Goal: Entertainment & Leisure: Consume media (video, audio)

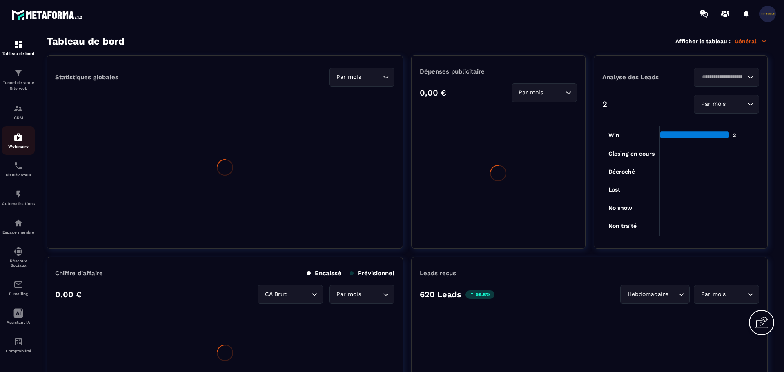
click at [22, 142] on div "Webinaire" at bounding box center [18, 140] width 33 height 16
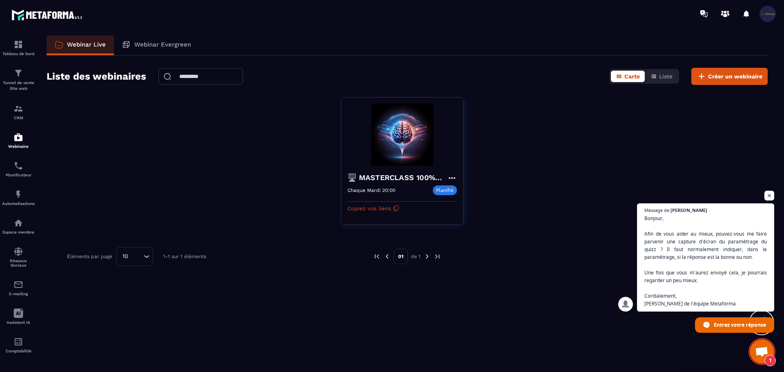
scroll to position [169, 0]
click at [167, 43] on p "Webinar Evergreen" at bounding box center [162, 44] width 57 height 7
click at [154, 44] on p "Webinar Evergreen" at bounding box center [162, 44] width 57 height 7
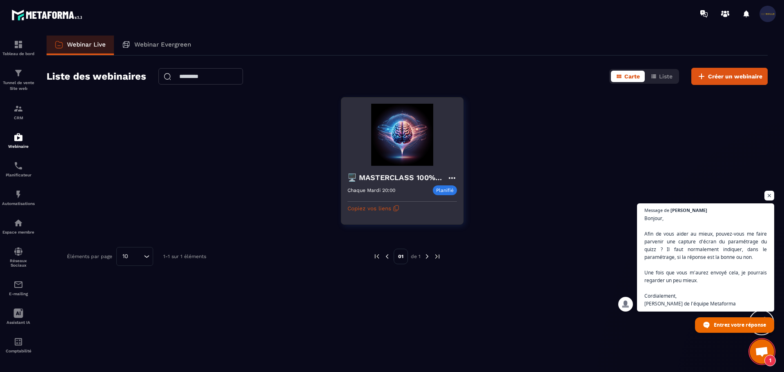
click at [370, 178] on h4 "🖥️ MASTERCLASS 100% GRATUITE" at bounding box center [398, 177] width 100 height 11
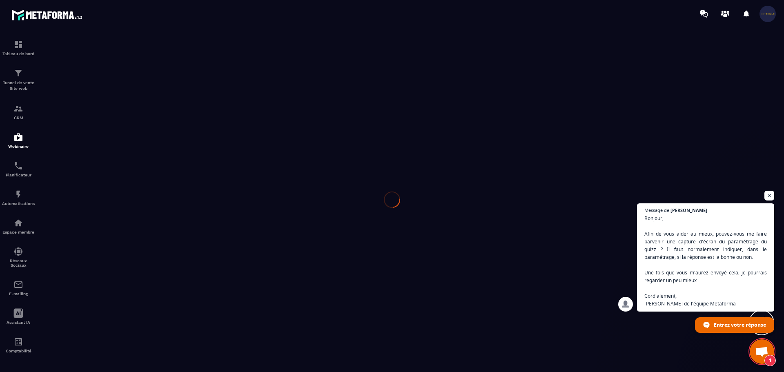
type input "**********"
type textarea "**********"
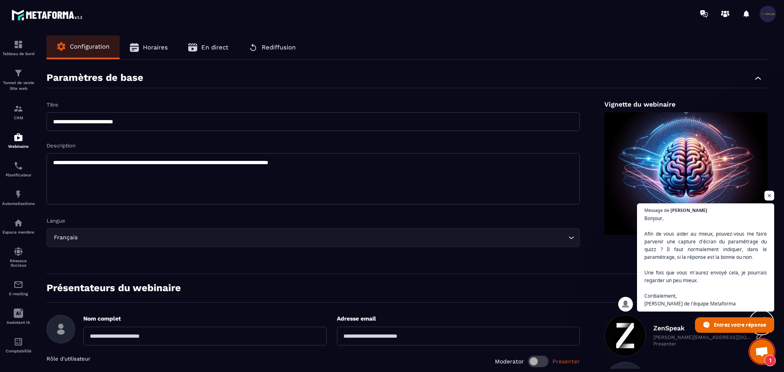
click at [277, 44] on span "Rediffusion" at bounding box center [279, 47] width 34 height 7
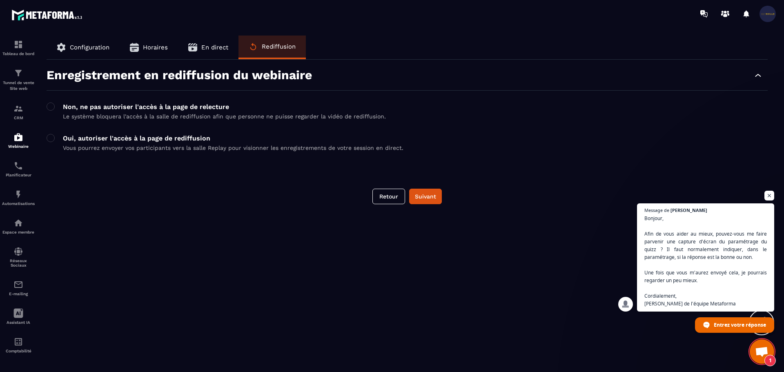
click at [202, 53] on button "En direct" at bounding box center [208, 48] width 60 height 24
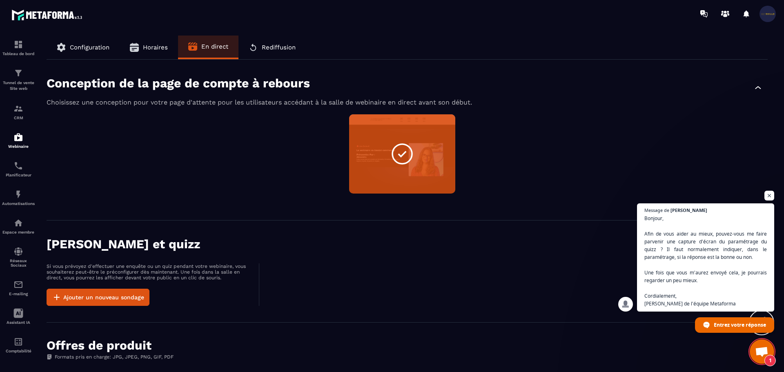
click at [147, 41] on button "Horaires" at bounding box center [149, 48] width 58 height 24
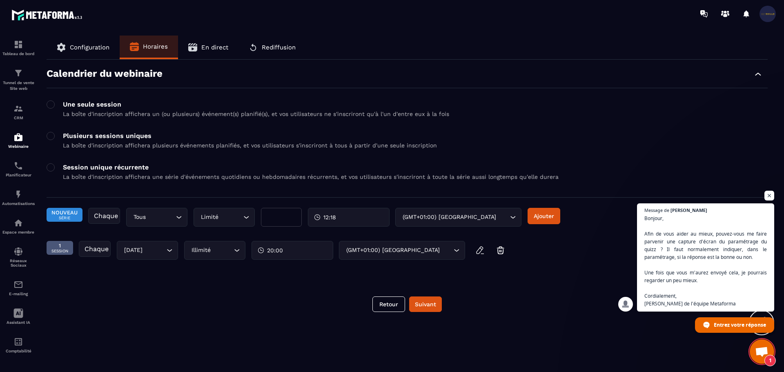
click at [93, 49] on span "Configuration" at bounding box center [90, 47] width 40 height 7
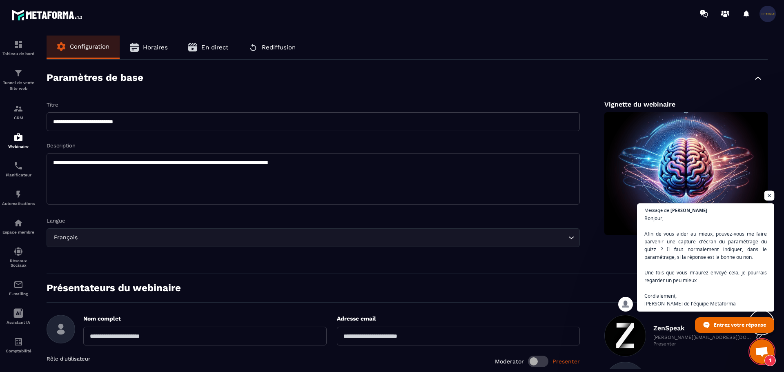
click at [772, 195] on span "Ouvrir le chat" at bounding box center [769, 196] width 10 height 10
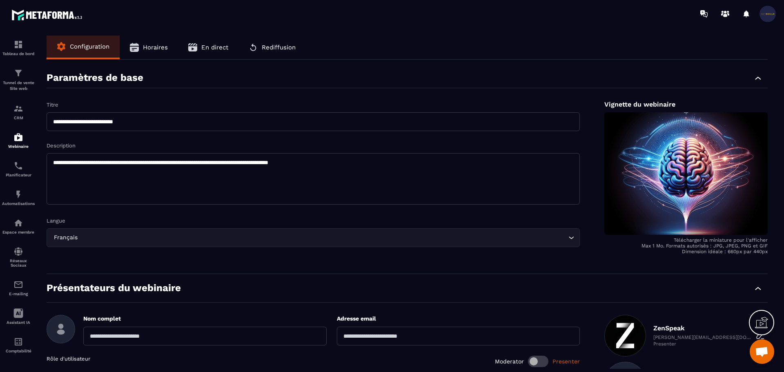
click at [274, 49] on span "Rediffusion" at bounding box center [279, 47] width 34 height 7
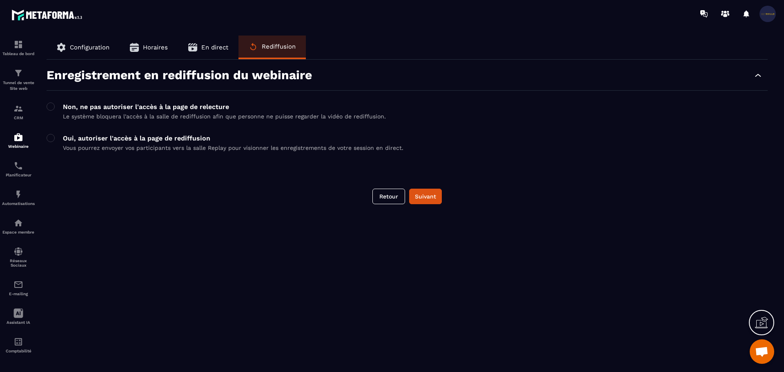
click at [102, 43] on button "Configuration" at bounding box center [83, 48] width 73 height 24
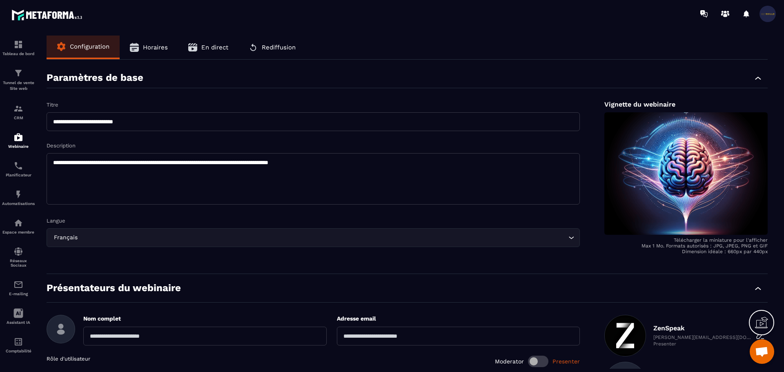
drag, startPoint x: 187, startPoint y: 47, endPoint x: 198, endPoint y: 46, distance: 11.0
click at [188, 47] on button "En direct" at bounding box center [208, 48] width 60 height 24
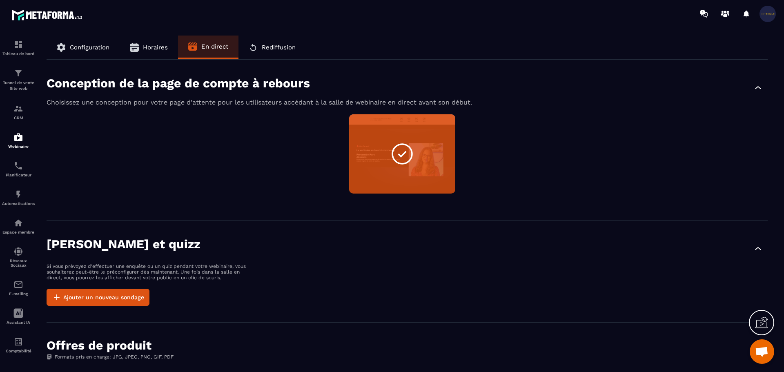
click at [252, 45] on icon "button" at bounding box center [253, 47] width 9 height 9
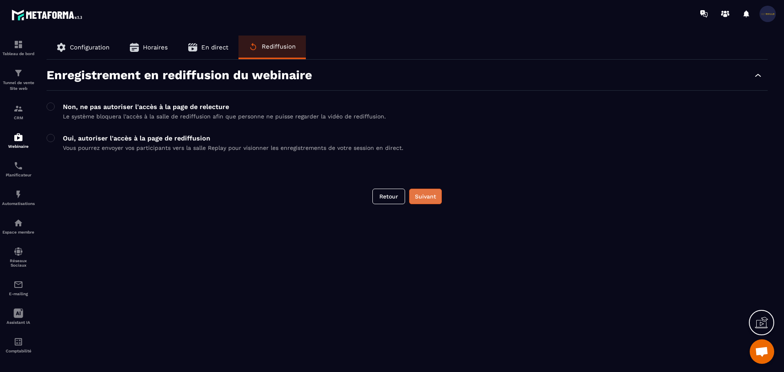
click at [415, 198] on button "Suivant" at bounding box center [425, 197] width 33 height 16
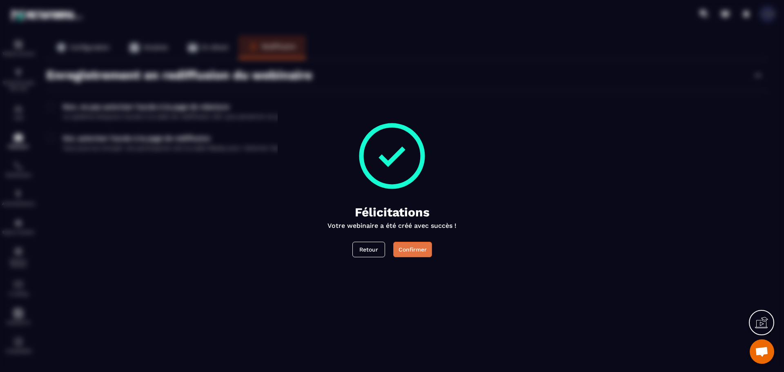
click at [413, 244] on button "Confirmer" at bounding box center [412, 250] width 39 height 16
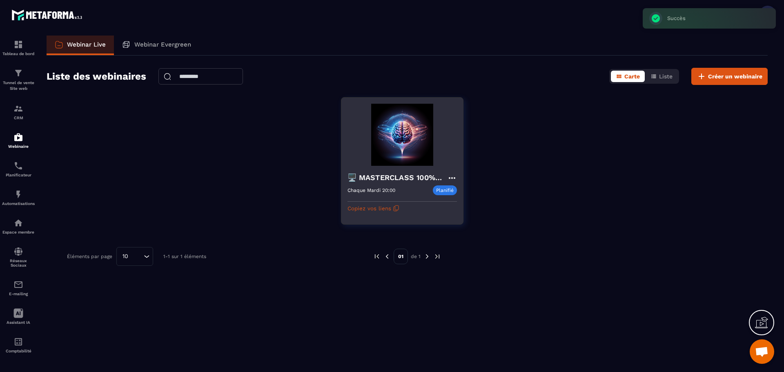
click at [385, 172] on div "🖥️ MASTERCLASS 100% GRATUITE Chaque Mardi 20:00 Planifié Chaque Mardi 20:00 Cop…" at bounding box center [402, 190] width 122 height 49
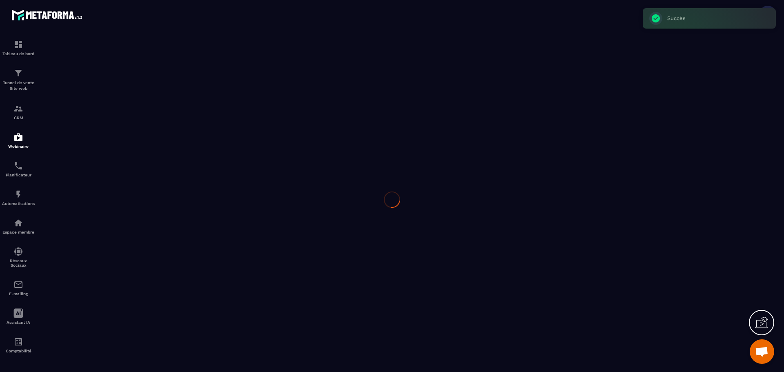
type input "**********"
type textarea "**********"
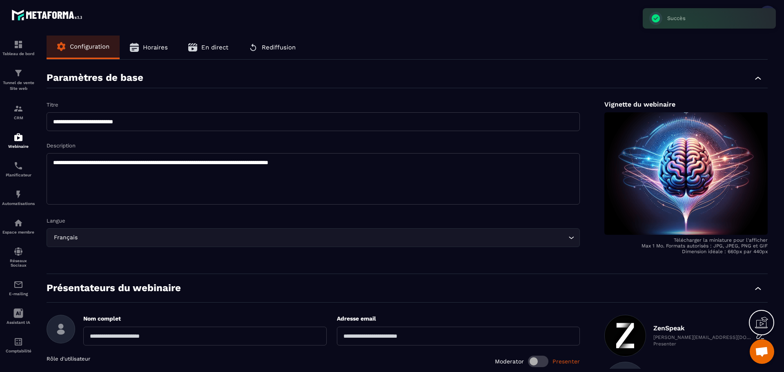
click at [276, 47] on span "Rediffusion" at bounding box center [279, 47] width 34 height 7
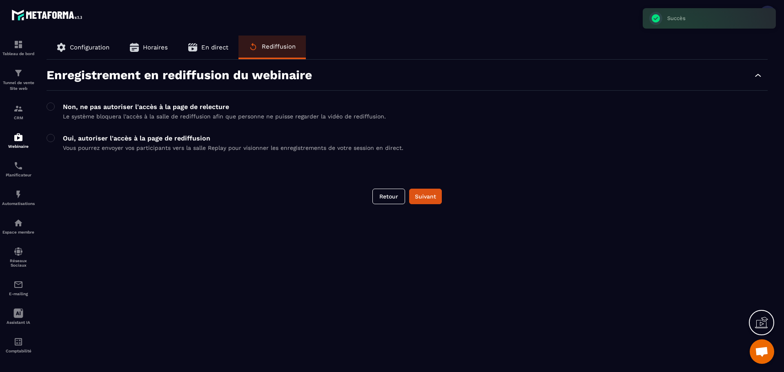
click at [196, 52] on button "En direct" at bounding box center [208, 48] width 60 height 24
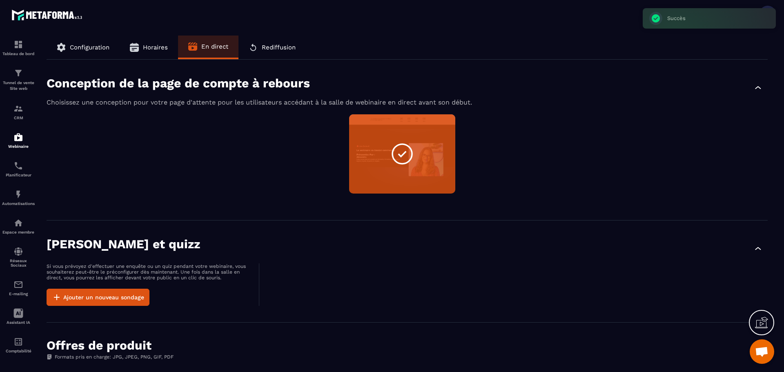
click at [162, 40] on button "Horaires" at bounding box center [149, 48] width 58 height 24
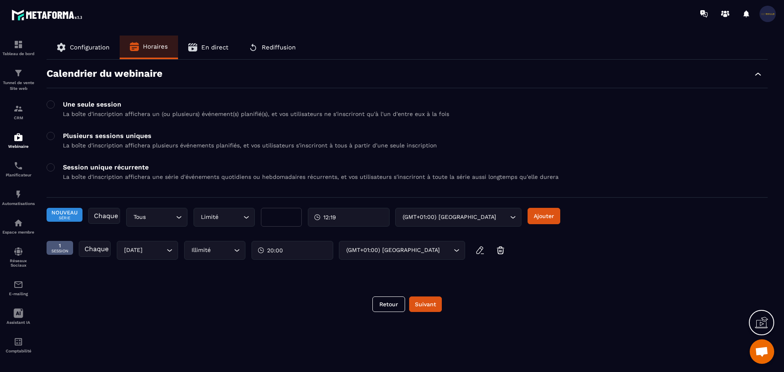
click at [85, 46] on span "Configuration" at bounding box center [90, 47] width 40 height 7
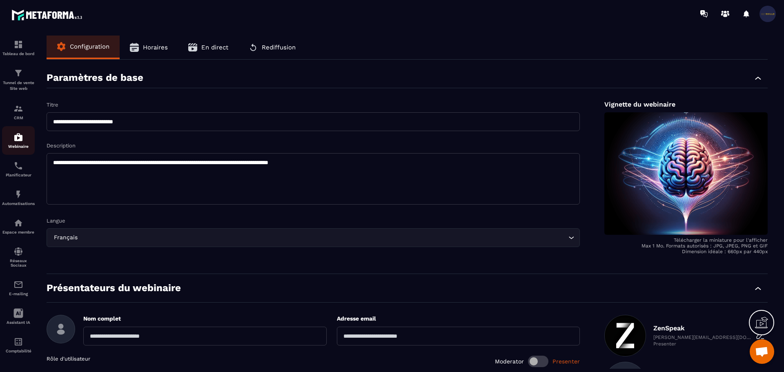
click at [16, 144] on p "Webinaire" at bounding box center [18, 146] width 33 height 4
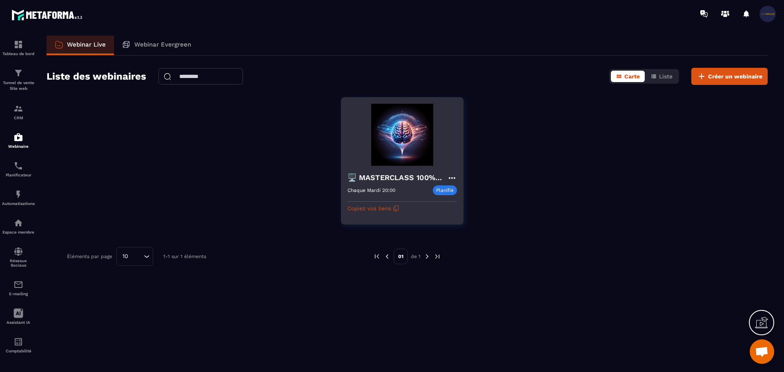
click at [452, 178] on icon at bounding box center [451, 178] width 7 height 2
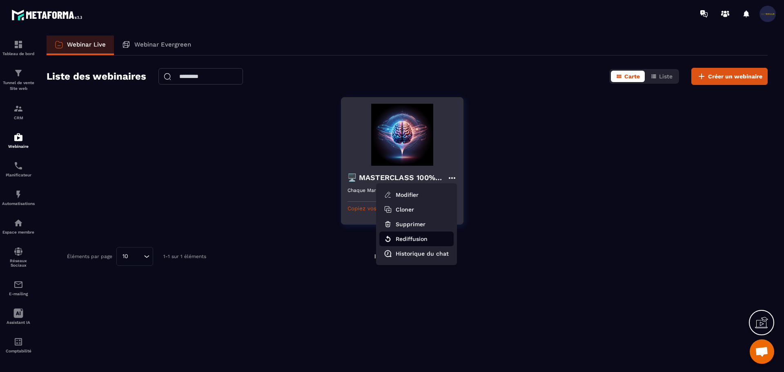
click at [411, 239] on button "Rediffusion" at bounding box center [416, 239] width 74 height 15
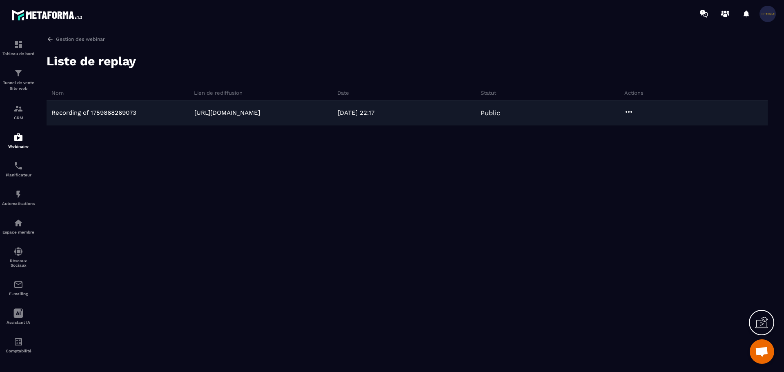
click at [633, 110] on icon at bounding box center [629, 112] width 10 height 10
click at [653, 147] on button "Aperçu" at bounding box center [653, 143] width 56 height 15
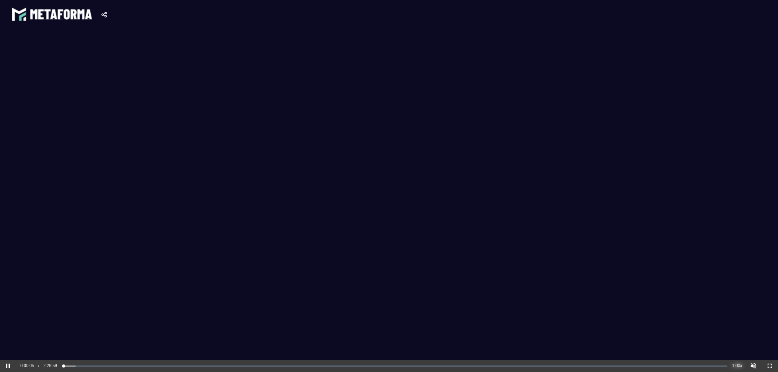
click at [733, 366] on div "1.00x" at bounding box center [737, 366] width 16 height 12
drag, startPoint x: 748, startPoint y: 321, endPoint x: 755, endPoint y: 321, distance: 6.9
click at [755, 321] on li "1.5x" at bounding box center [744, 320] width 31 height 9
drag, startPoint x: 770, startPoint y: 365, endPoint x: 770, endPoint y: 414, distance: 49.4
click at [770, 365] on button "Non-Fullscreen" at bounding box center [770, 366] width 16 height 12
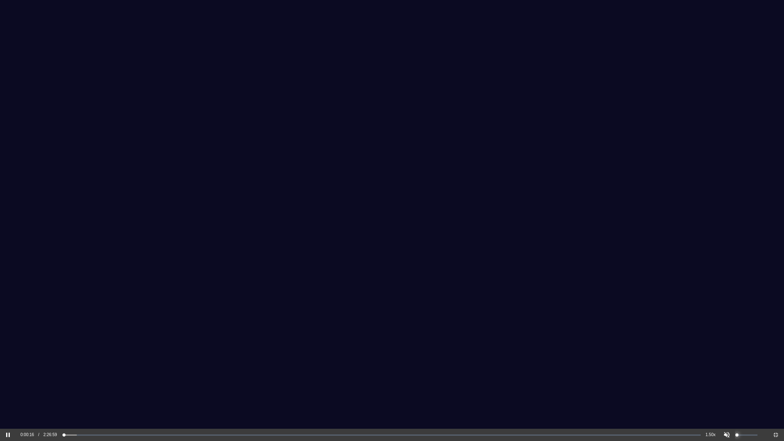
click at [727, 372] on div at bounding box center [743, 435] width 49 height 12
click at [70, 372] on div "Progress: 0.84%" at bounding box center [67, 435] width 6 height 2
click at [72, 372] on div "Progress: 1.22%" at bounding box center [68, 435] width 8 height 2
click at [76, 372] on div "Loaded: 0% Progress: 1.23%" at bounding box center [398, 435] width 668 height 2
click at [80, 372] on div "Loaded: 0% Progress: 1.72%" at bounding box center [398, 435] width 668 height 2
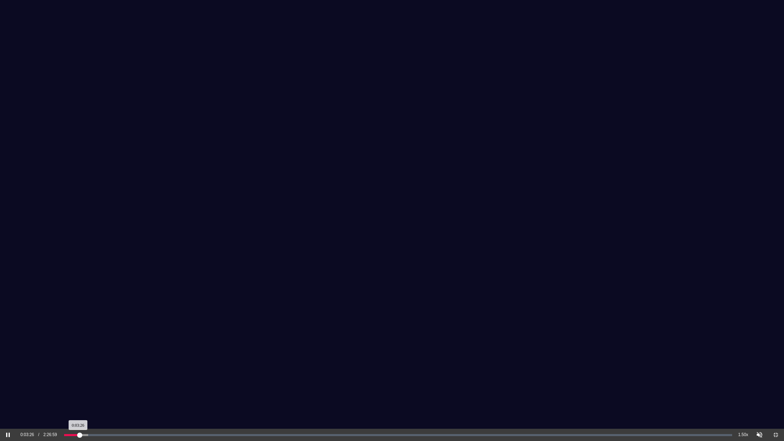
click at [87, 372] on div "Loaded: 0% Progress: 2.34%" at bounding box center [398, 435] width 668 height 2
click at [94, 372] on div "Loaded: 0% Progress: 3.44%" at bounding box center [398, 435] width 668 height 2
click at [87, 372] on div "Loaded: 0% Progress: 4.42%" at bounding box center [398, 435] width 674 height 12
click at [87, 372] on div "Progress: 4.44%" at bounding box center [79, 435] width 30 height 2
click at [732, 372] on div at bounding box center [743, 435] width 49 height 12
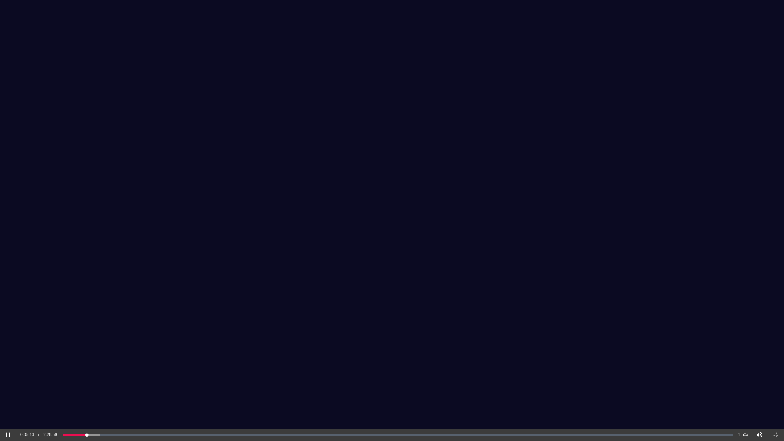
click at [11, 372] on button "Pause" at bounding box center [8, 435] width 16 height 12
click at [11, 372] on button "Play" at bounding box center [8, 435] width 16 height 12
click at [9, 372] on button "Pause" at bounding box center [8, 435] width 16 height 12
click at [9, 372] on button "Play" at bounding box center [8, 435] width 16 height 12
click at [88, 372] on div "Progress: 3.63%" at bounding box center [76, 435] width 24 height 2
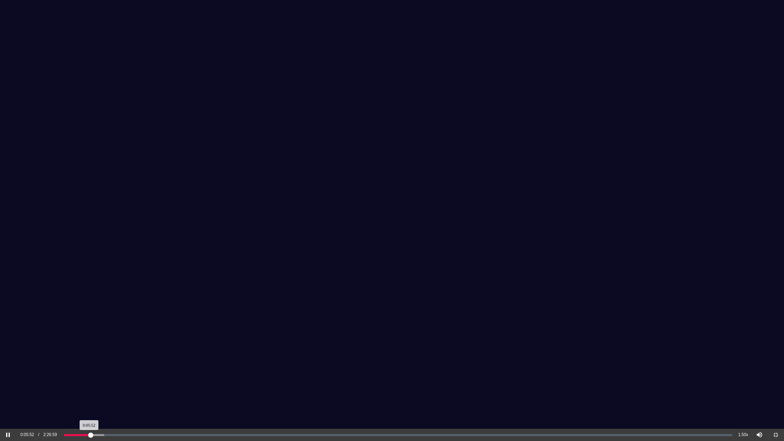
click at [94, 372] on div "Loaded: 0% Progress: 4.00%" at bounding box center [398, 435] width 668 height 2
click at [92, 372] on div "Progress: 4.54%" at bounding box center [79, 435] width 30 height 2
click at [107, 372] on div "Loaded: 0% Progress: 5.66%" at bounding box center [398, 435] width 668 height 2
click at [8, 372] on button "Pause" at bounding box center [8, 435] width 16 height 12
click at [112, 372] on div "Loaded: 0% Progress: 7.15%" at bounding box center [398, 435] width 668 height 2
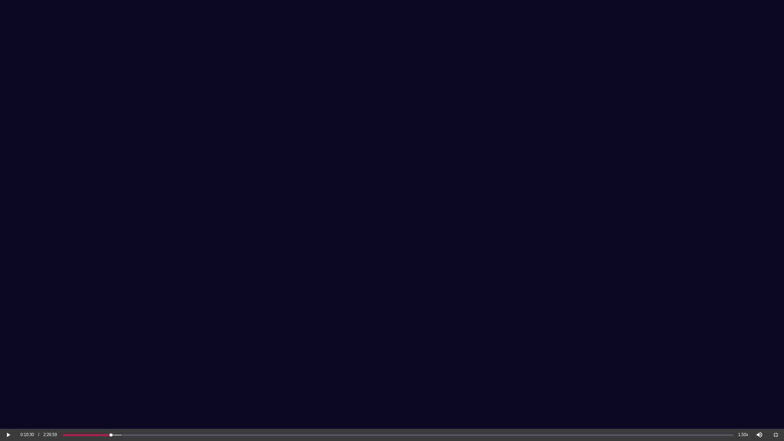
click at [6, 372] on button "Play" at bounding box center [8, 435] width 16 height 12
click at [120, 372] on div "Loaded: 0% Progress: 7.83%" at bounding box center [398, 435] width 668 height 2
click at [125, 372] on div "Loaded: 0% Progress: 9.05%" at bounding box center [398, 435] width 668 height 2
click at [6, 372] on button "Pause" at bounding box center [8, 435] width 16 height 12
click at [6, 372] on button "Play" at bounding box center [8, 435] width 16 height 12
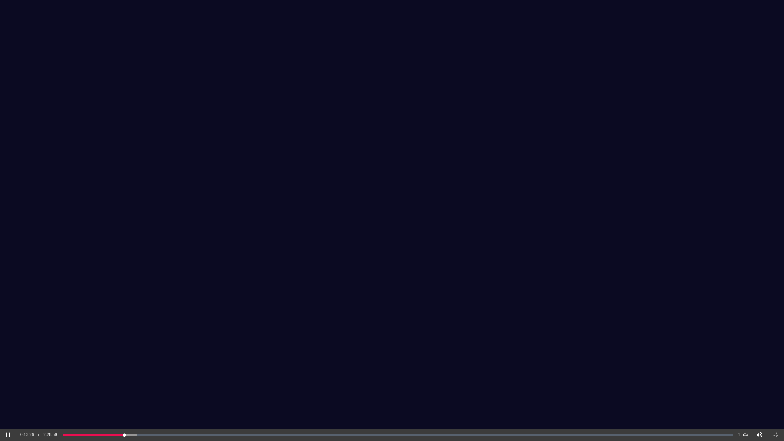
click at [7, 372] on button "Pause" at bounding box center [8, 435] width 16 height 12
click at [7, 372] on button "Play" at bounding box center [8, 435] width 16 height 12
click at [130, 372] on div "Loaded: 0% Progress: 9.18%" at bounding box center [398, 435] width 668 height 2
click at [439, 192] on video at bounding box center [392, 213] width 784 height 427
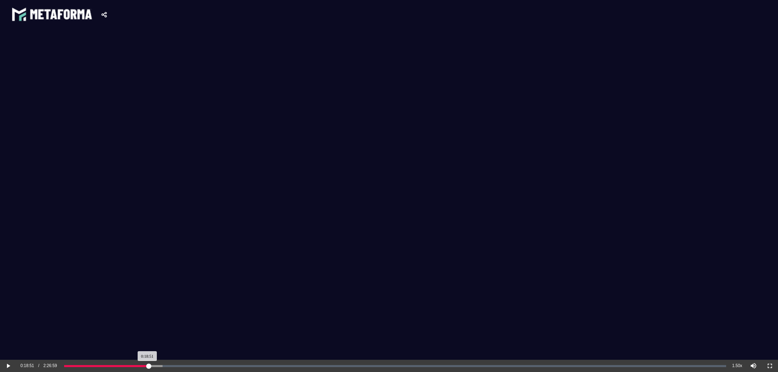
click at [144, 363] on div "Loaded: 0% Progress: 12.82%" at bounding box center [395, 366] width 668 height 12
click at [145, 367] on div "Loaded: 0% Progress: 12.82%" at bounding box center [395, 366] width 668 height 12
drag, startPoint x: 148, startPoint y: 365, endPoint x: 144, endPoint y: 365, distance: 4.5
click at [144, 365] on div "Progress: 12.03%" at bounding box center [104, 366] width 80 height 2
click at [520, 365] on div "Loaded: 0% Progress: 12.03%" at bounding box center [395, 366] width 662 height 2
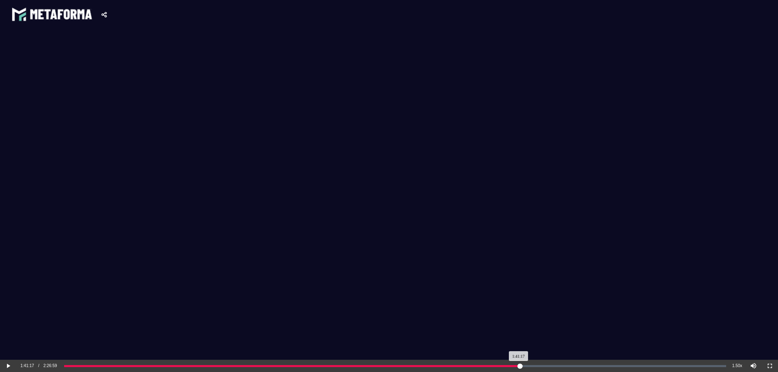
click at [559, 363] on div "Loaded: 0% Progress: 68.91%" at bounding box center [395, 366] width 668 height 12
click at [557, 364] on div "Loaded: 0% Progress: 68.91%" at bounding box center [395, 366] width 668 height 12
click at [560, 365] on div "Loaded: 0% Progress: 68.91%" at bounding box center [395, 366] width 662 height 2
click at [588, 363] on div "Loaded: 0% Progress: 74.95%" at bounding box center [395, 366] width 668 height 12
drag, startPoint x: 559, startPoint y: 366, endPoint x: 544, endPoint y: 365, distance: 14.3
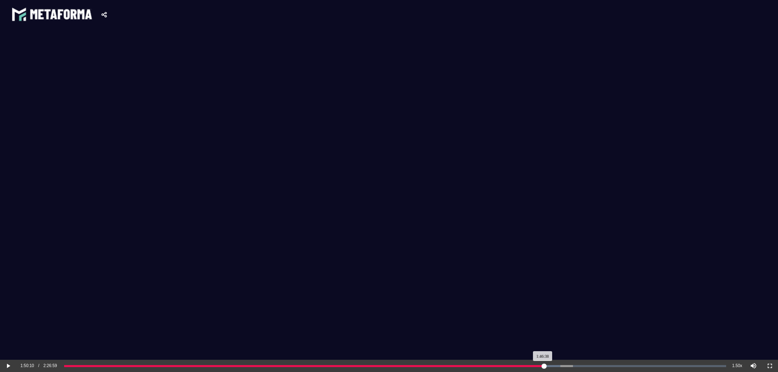
click at [544, 365] on div "Progress: 72.55%" at bounding box center [304, 366] width 480 height 2
click at [530, 363] on div "Loaded: 0% Progress: 72.55%" at bounding box center [395, 366] width 668 height 12
click at [553, 365] on div "Loaded: 0% Progress: 72.55%" at bounding box center [395, 366] width 668 height 12
click at [550, 365] on div "Loaded: 0% Progress: 73.41%" at bounding box center [395, 366] width 662 height 2
click at [552, 365] on div "Progress: 73.72%" at bounding box center [308, 366] width 488 height 2
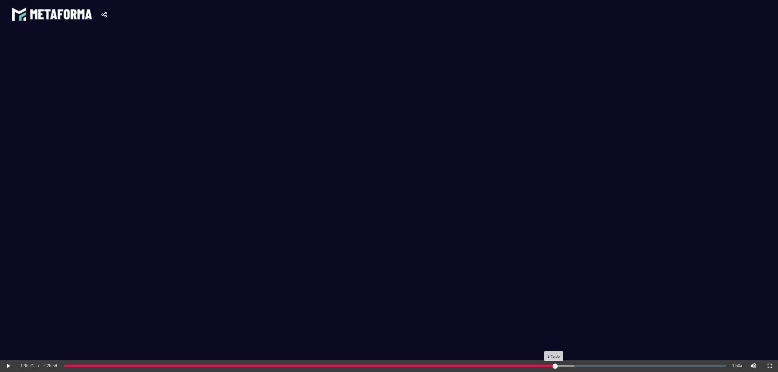
click at [555, 365] on div "Loaded: 0% Progress: 74.21%" at bounding box center [395, 366] width 662 height 2
click at [551, 363] on div "Loaded: 0% Progress: 74.21%" at bounding box center [395, 366] width 668 height 12
click at [550, 366] on div "Progress: 74.21%" at bounding box center [309, 366] width 491 height 2
click at [171, 366] on div "Progress: 73.35%" at bounding box center [307, 366] width 486 height 2
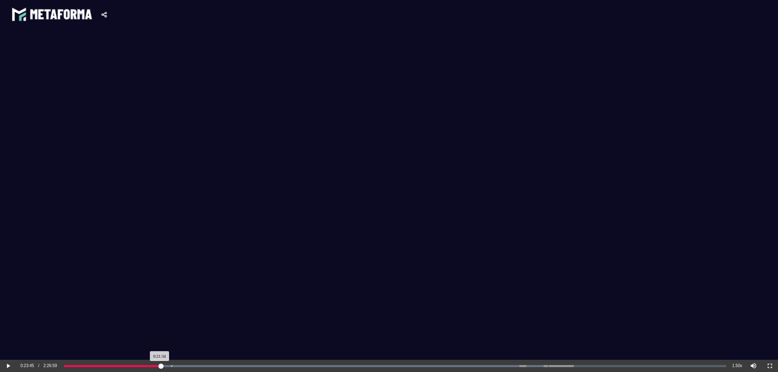
click at [161, 365] on div "Progress: 14.68%" at bounding box center [112, 366] width 97 height 2
click at [152, 367] on div "Loaded: 0% Progress: 14.68%" at bounding box center [395, 366] width 668 height 12
click at [152, 365] on div "Progress: 14.68%" at bounding box center [112, 366] width 97 height 2
click at [156, 363] on div "Loaded: 0% Progress: 13.20%" at bounding box center [395, 366] width 668 height 12
click at [157, 364] on div "Loaded: 0% Progress: 13.20%" at bounding box center [395, 366] width 668 height 12
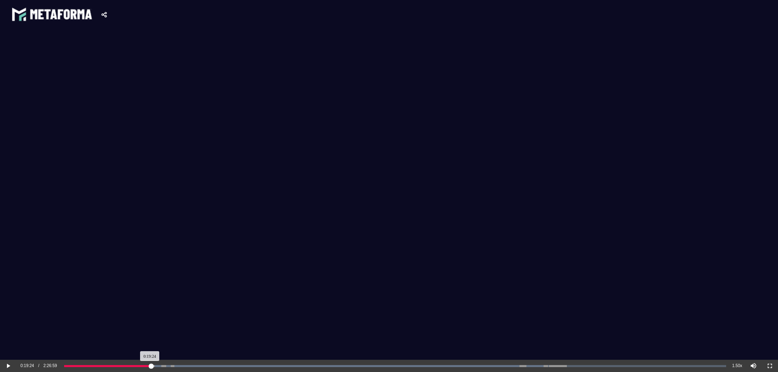
click at [157, 365] on div "Loaded: 0% Progress: 13.20%" at bounding box center [395, 366] width 662 height 2
click at [163, 367] on div "Loaded: 0% Progress: 14.87%" at bounding box center [395, 366] width 662 height 2
click at [168, 365] on div "Loaded: 0% Progress: 15.73%" at bounding box center [395, 366] width 662 height 2
click at [207, 365] on div "Loaded: 0% Progress: 21.59%" at bounding box center [395, 366] width 662 height 2
click at [216, 366] on div "Loaded: 0% Progress: 22.89%" at bounding box center [395, 366] width 662 height 2
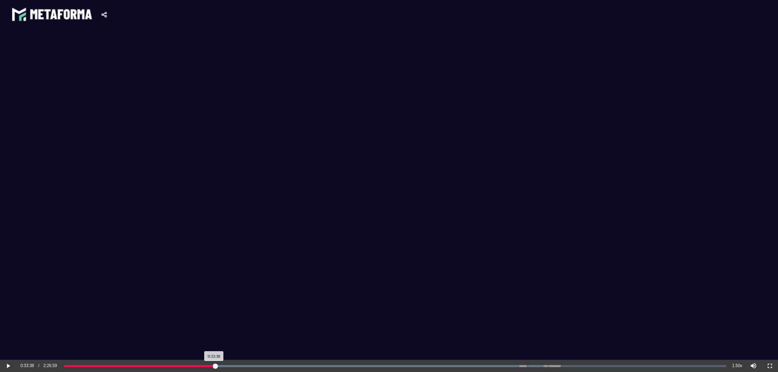
click at [221, 366] on div "Loaded: 0% Progress: 22.89%" at bounding box center [395, 366] width 662 height 2
click at [226, 365] on div "Loaded: 0% Progress: 24.43%" at bounding box center [395, 366] width 662 height 2
